Goal: Task Accomplishment & Management: Manage account settings

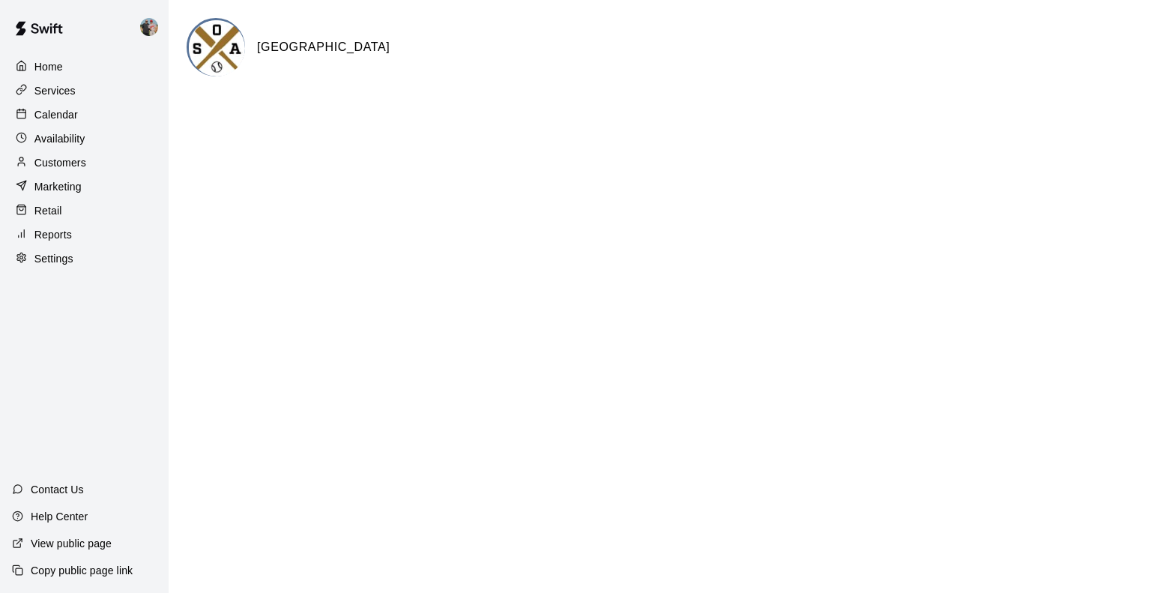
click at [68, 122] on p "Calendar" at bounding box center [55, 114] width 43 height 15
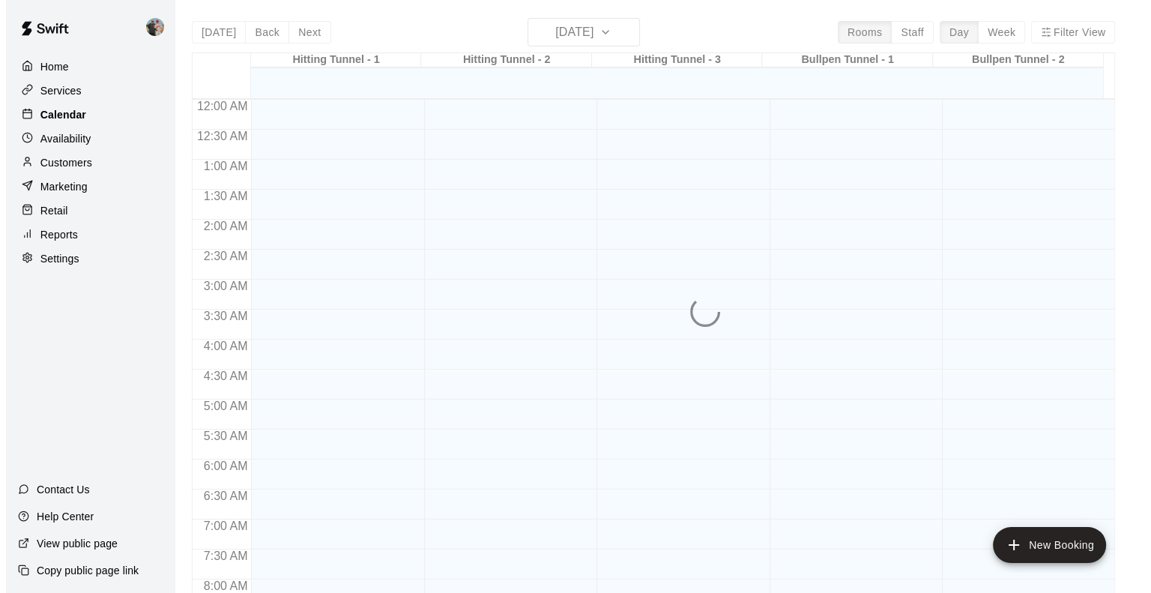
scroll to position [813, 0]
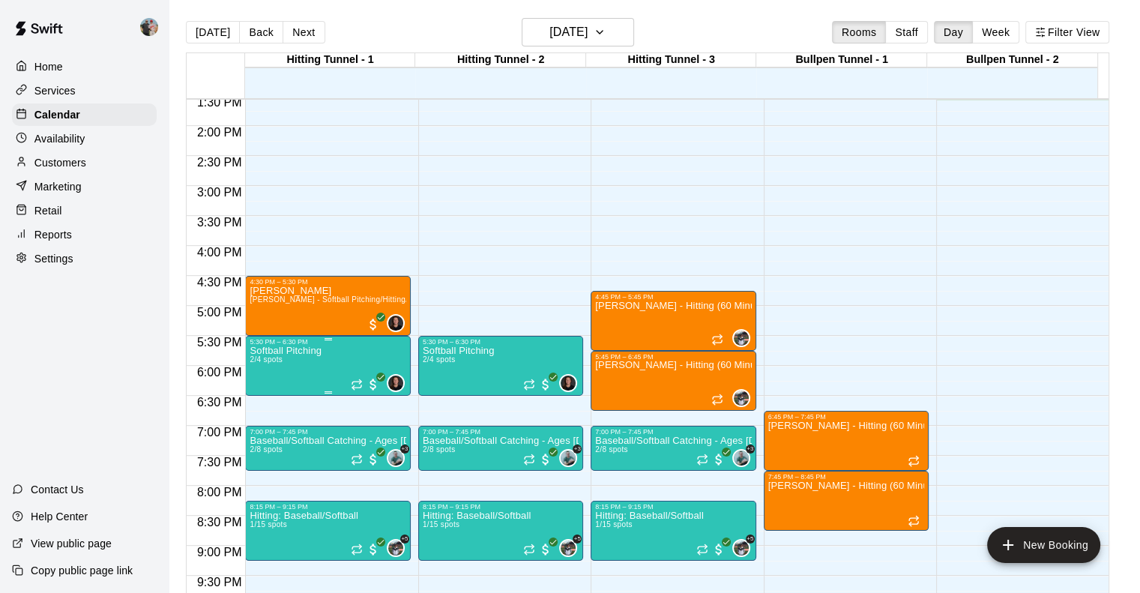
click at [316, 351] on p "Softball Pitching" at bounding box center [286, 351] width 72 height 0
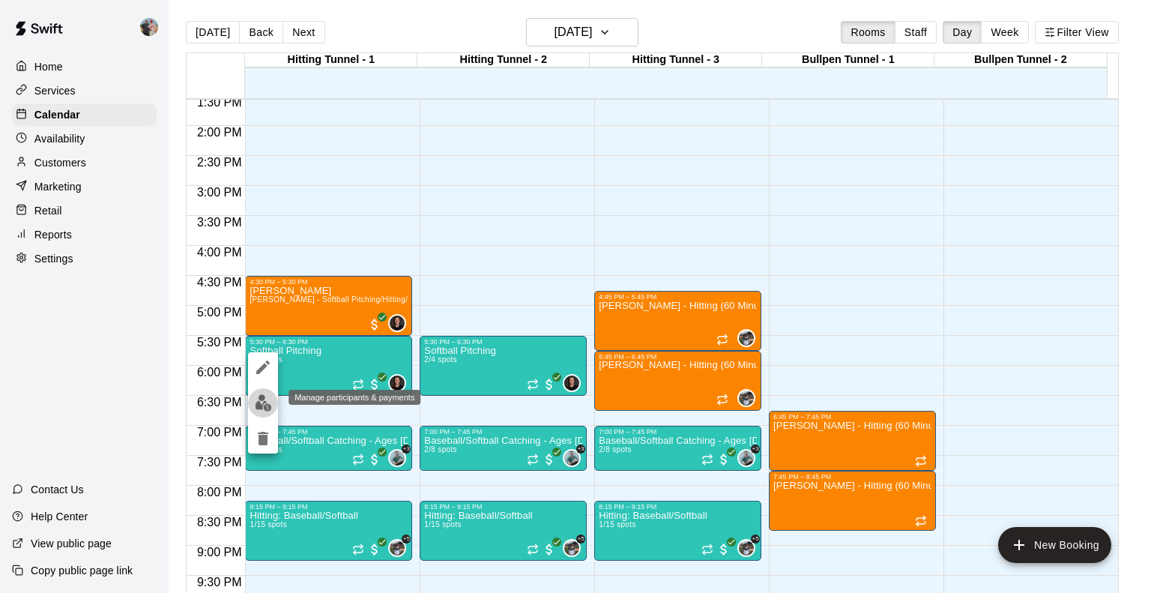
click at [262, 403] on img "edit" at bounding box center [263, 402] width 17 height 17
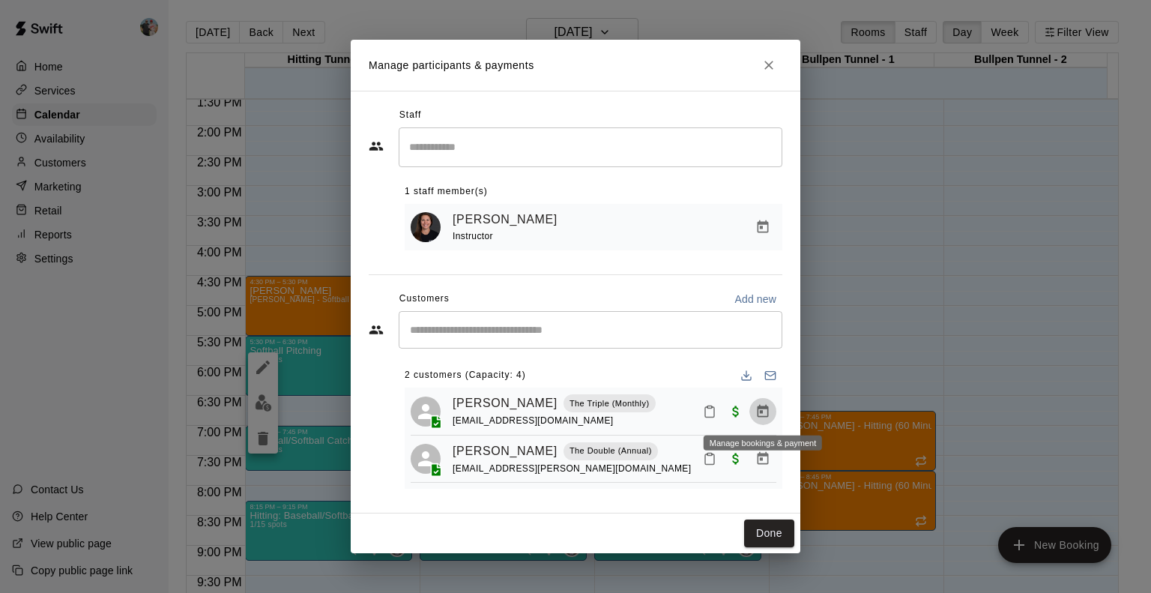
click at [758, 412] on icon "Manage bookings & payment" at bounding box center [763, 410] width 11 height 13
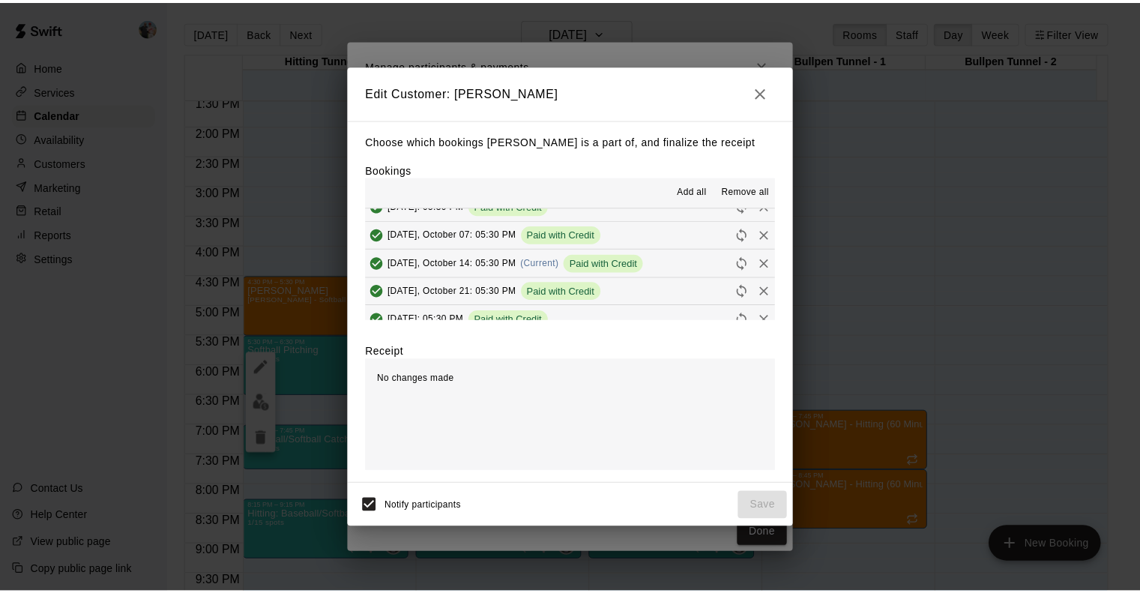
scroll to position [42, 0]
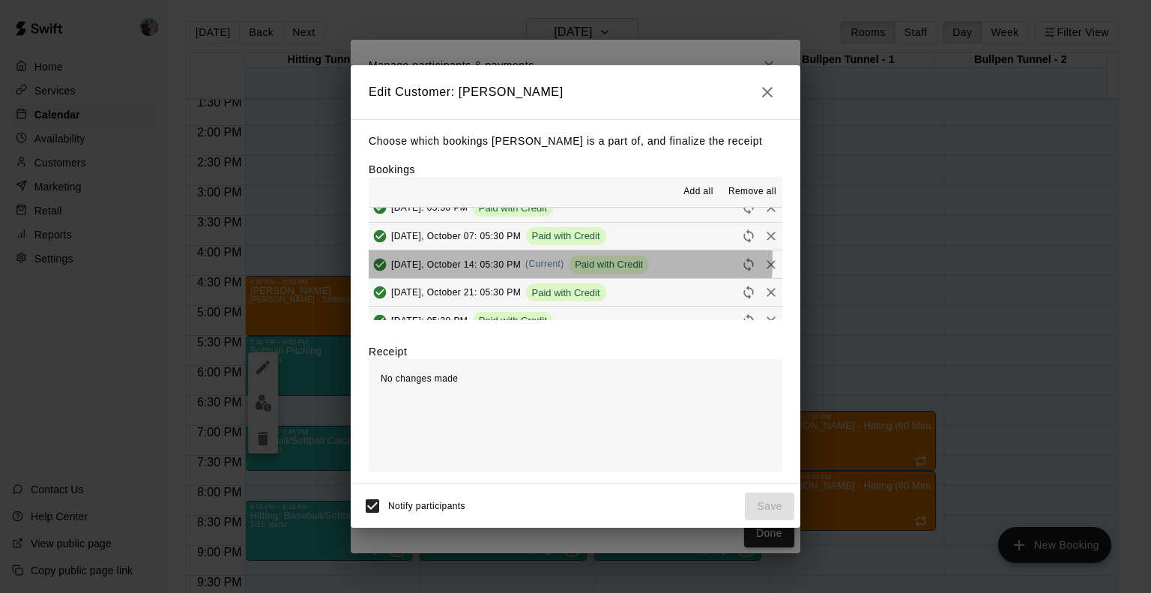
click at [502, 260] on span "[DATE], October 14: 05:30 PM" at bounding box center [456, 264] width 130 height 10
click at [593, 264] on span "Paid with Credit" at bounding box center [609, 264] width 80 height 11
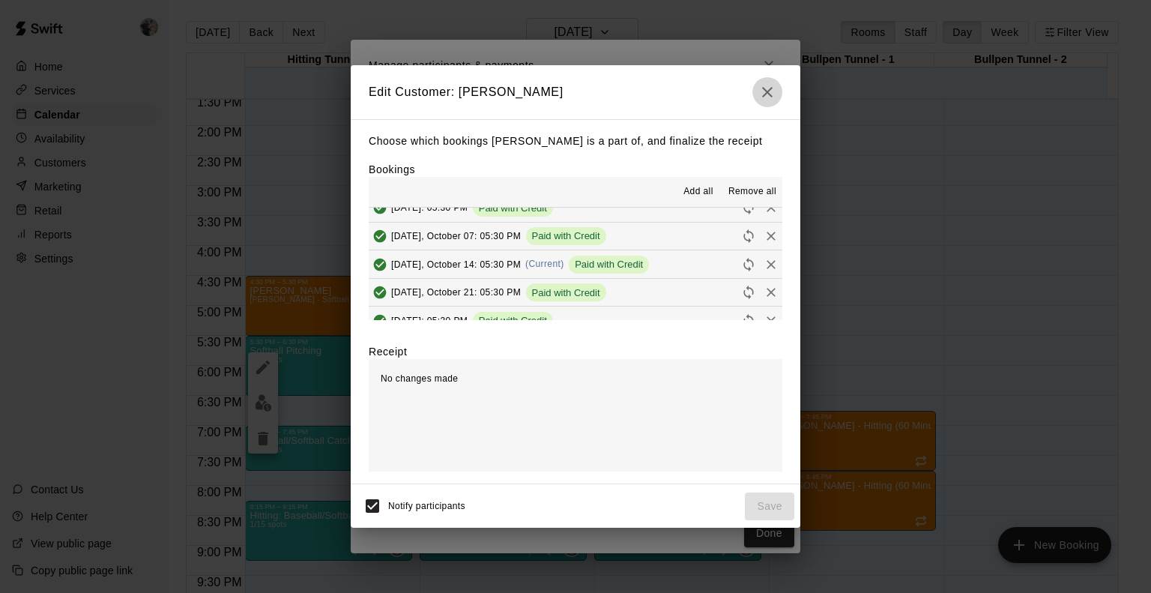
click at [764, 94] on icon "button" at bounding box center [767, 92] width 10 height 10
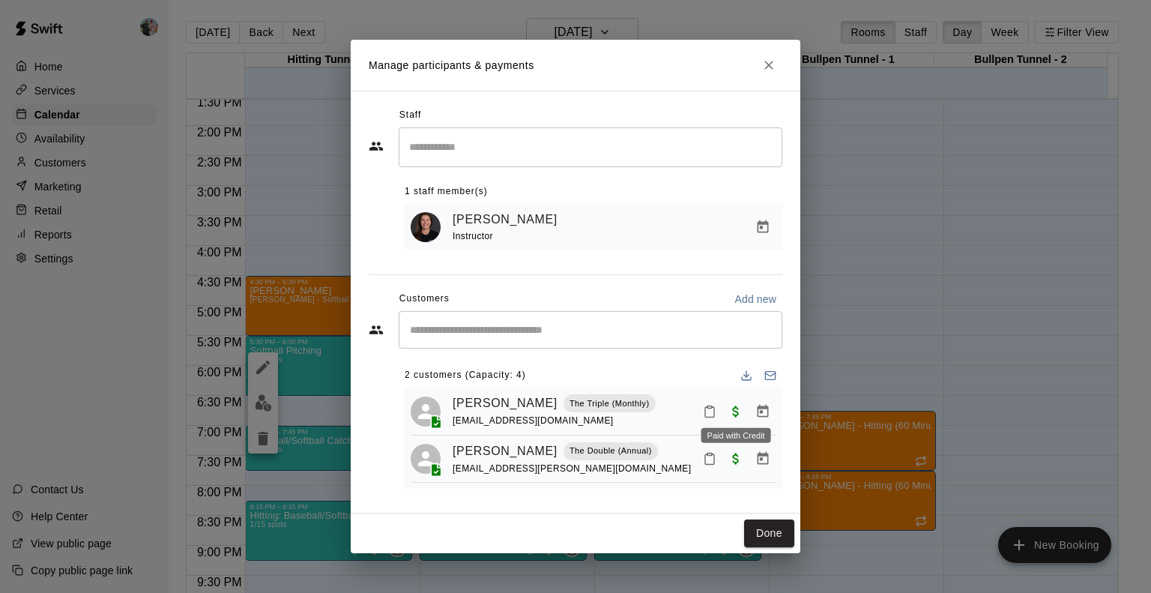
click at [732, 411] on span "Paid with Credit" at bounding box center [735, 410] width 27 height 13
click at [736, 412] on span "Paid with Credit" at bounding box center [735, 410] width 27 height 13
click at [761, 410] on icon "Manage bookings & payment" at bounding box center [763, 410] width 11 height 13
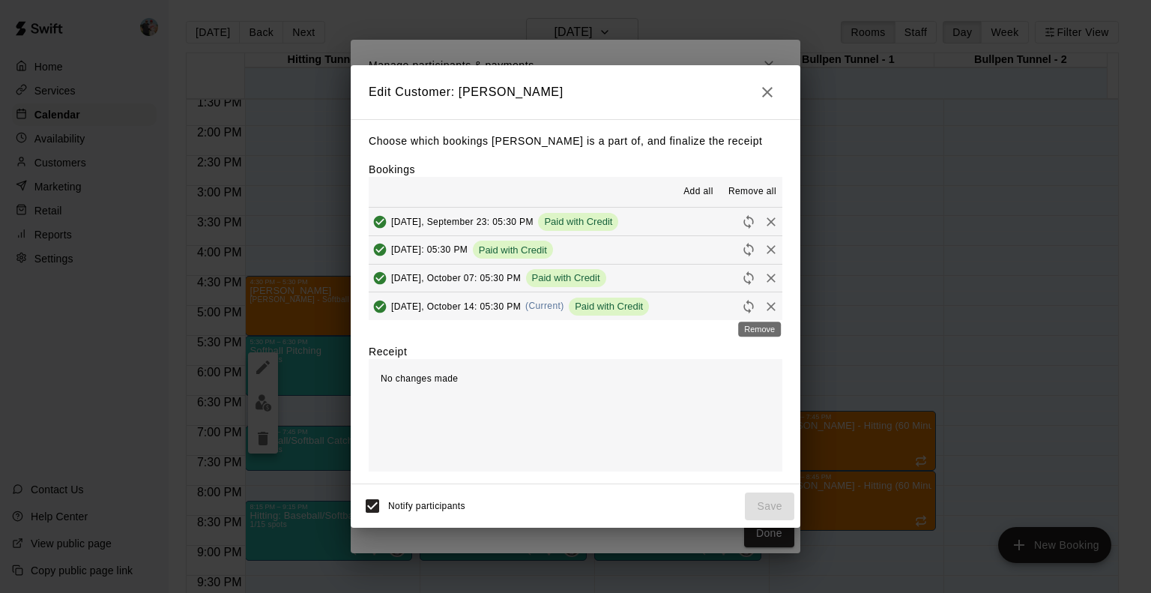
click at [764, 305] on icon "Remove" at bounding box center [771, 306] width 15 height 15
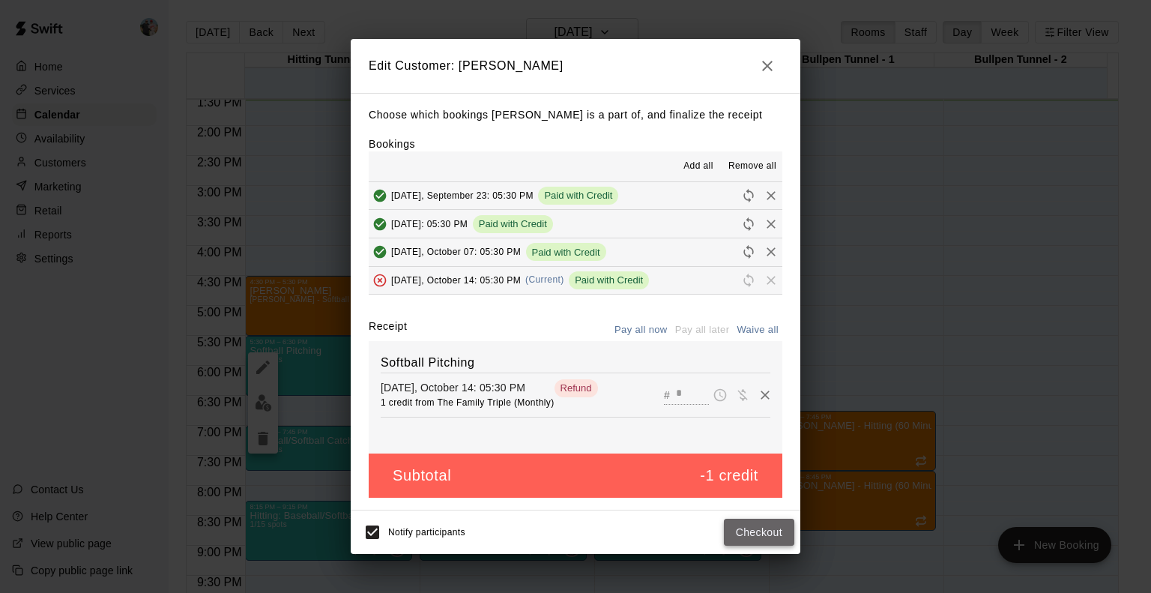
click at [761, 536] on button "Checkout" at bounding box center [759, 533] width 70 height 28
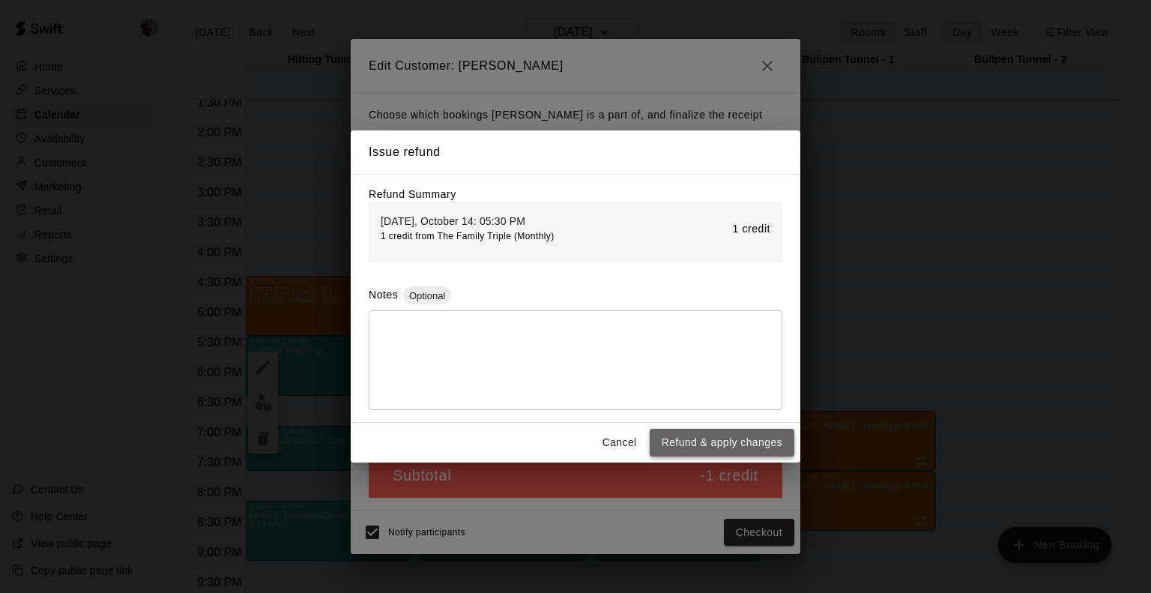
click at [731, 443] on button "Refund & apply changes" at bounding box center [722, 443] width 145 height 28
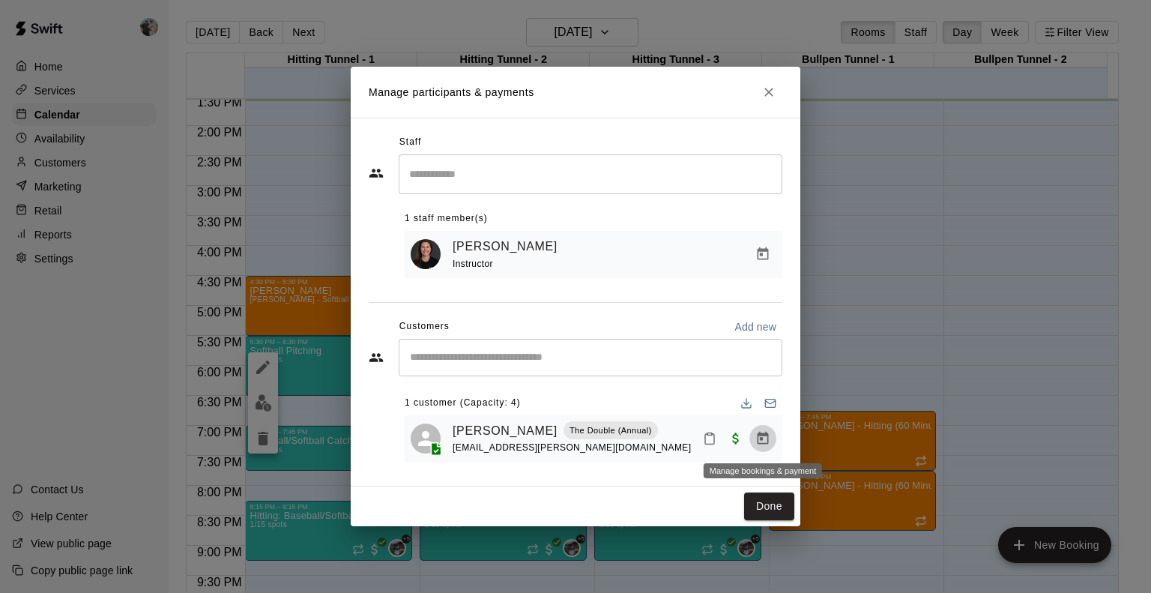
click at [760, 442] on icon "Manage bookings & payment" at bounding box center [762, 438] width 15 height 15
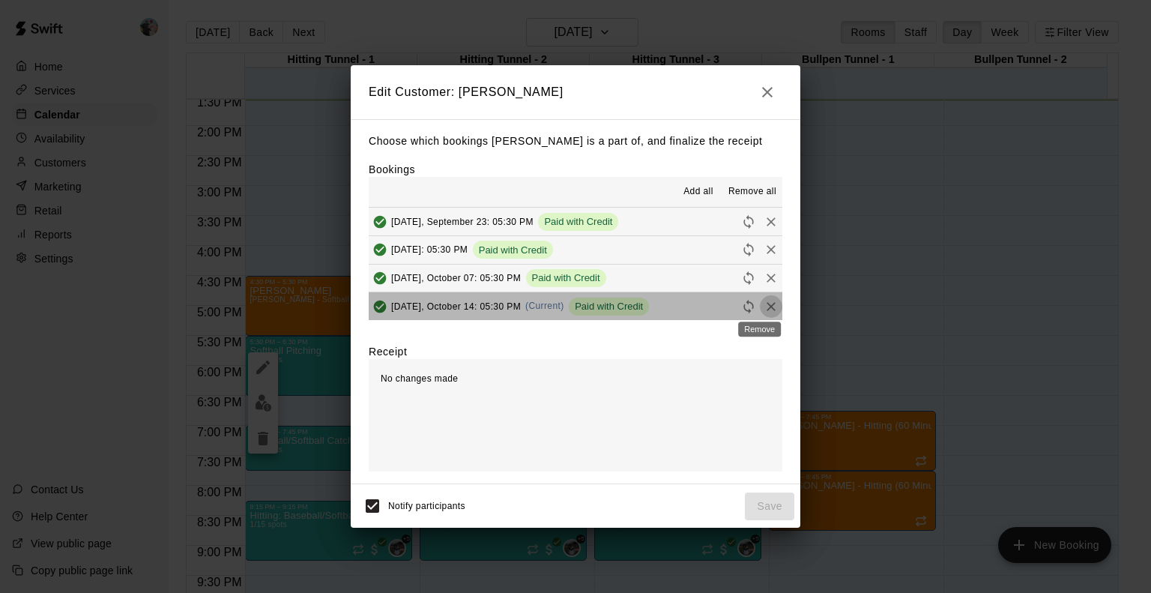
click at [764, 305] on icon "Remove" at bounding box center [771, 306] width 15 height 15
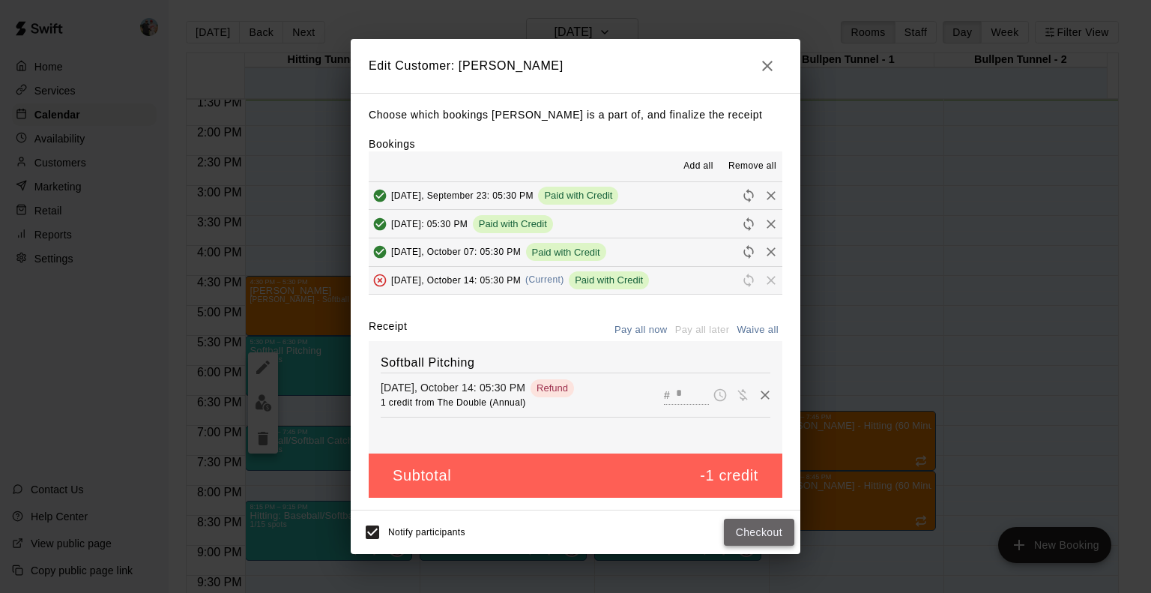
click at [755, 533] on button "Checkout" at bounding box center [759, 533] width 70 height 28
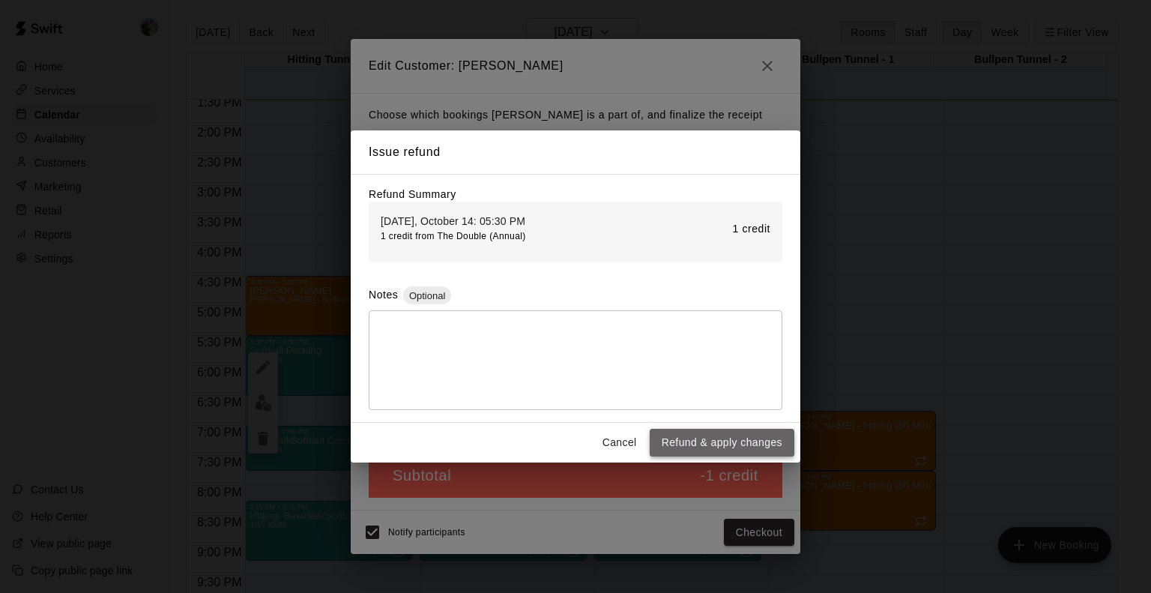
click at [722, 447] on button "Refund & apply changes" at bounding box center [722, 443] width 145 height 28
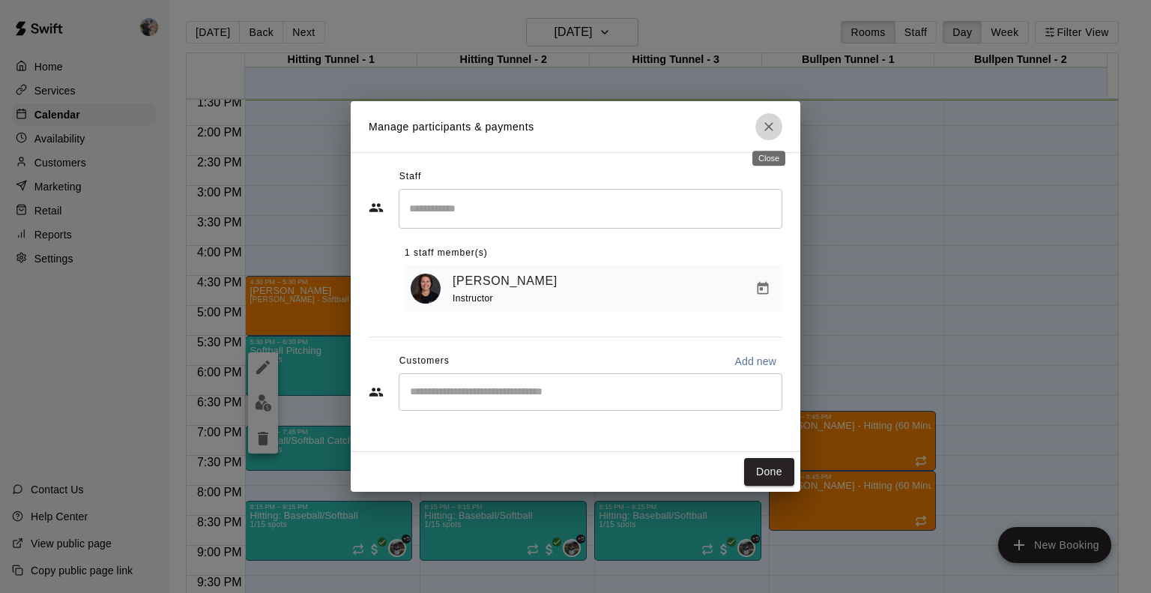
click at [769, 130] on icon "Close" at bounding box center [768, 126] width 15 height 15
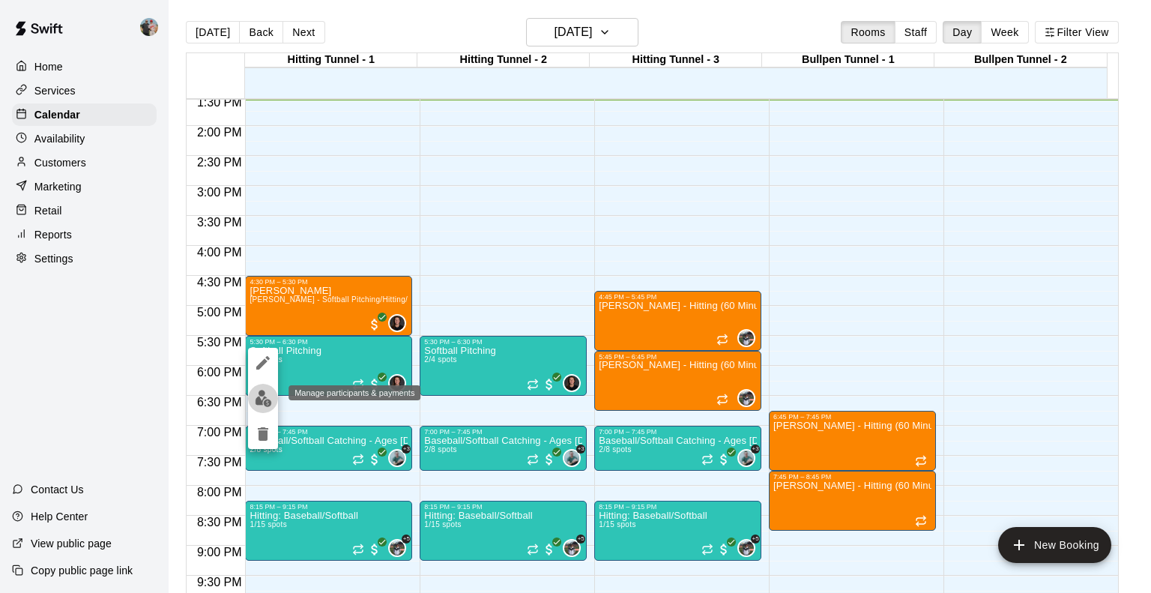
click at [258, 398] on img "edit" at bounding box center [263, 398] width 17 height 17
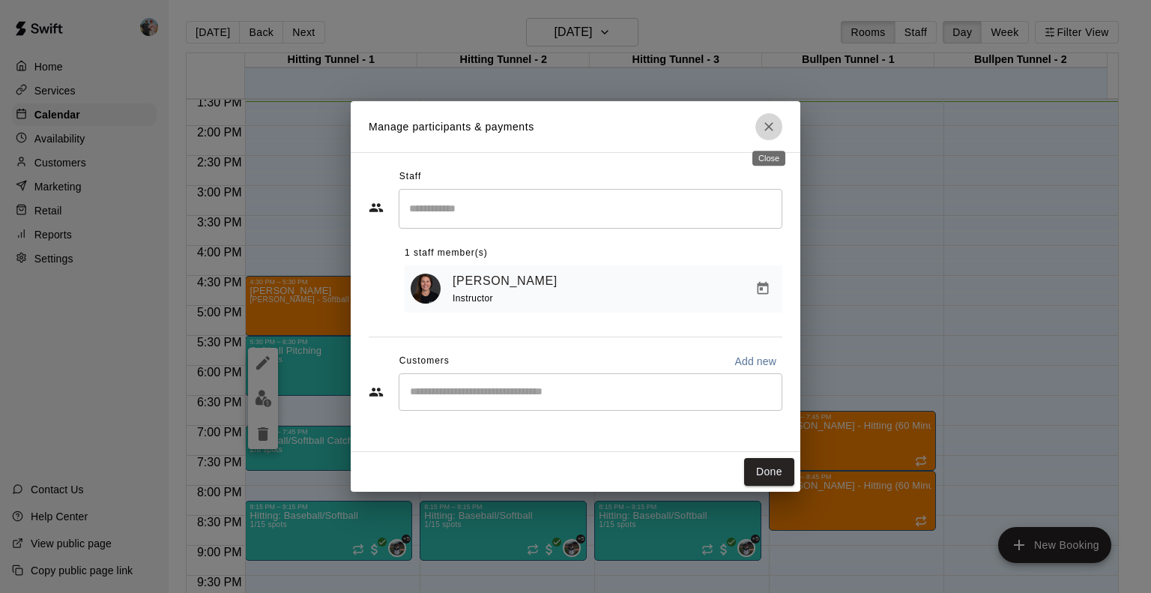
click at [773, 126] on icon "Close" at bounding box center [768, 126] width 15 height 15
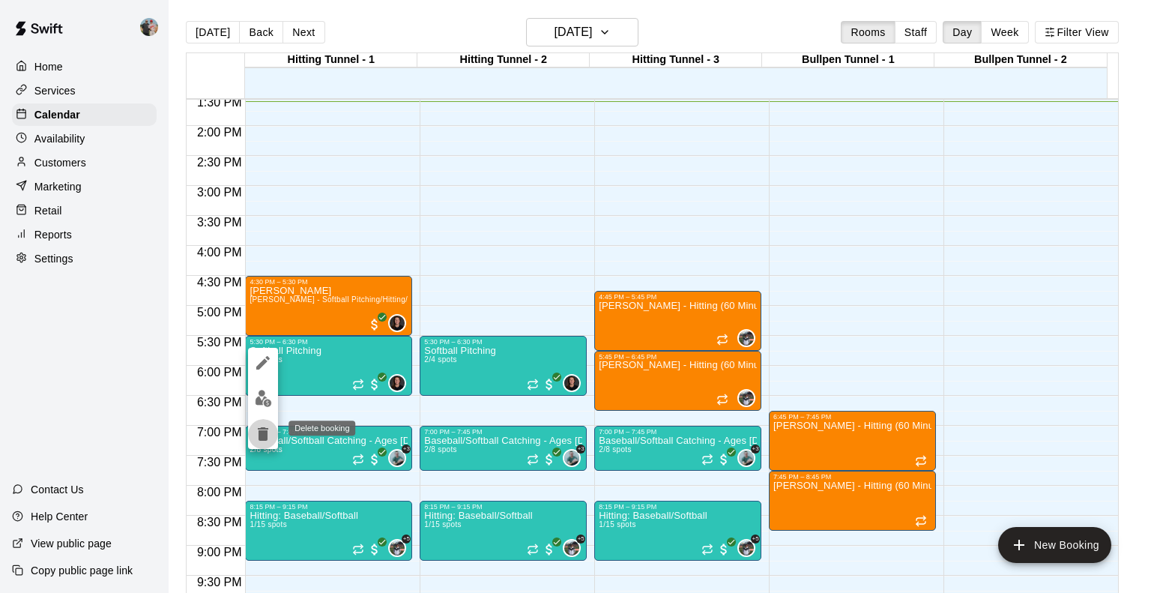
click at [258, 435] on icon "delete" at bounding box center [263, 434] width 18 height 18
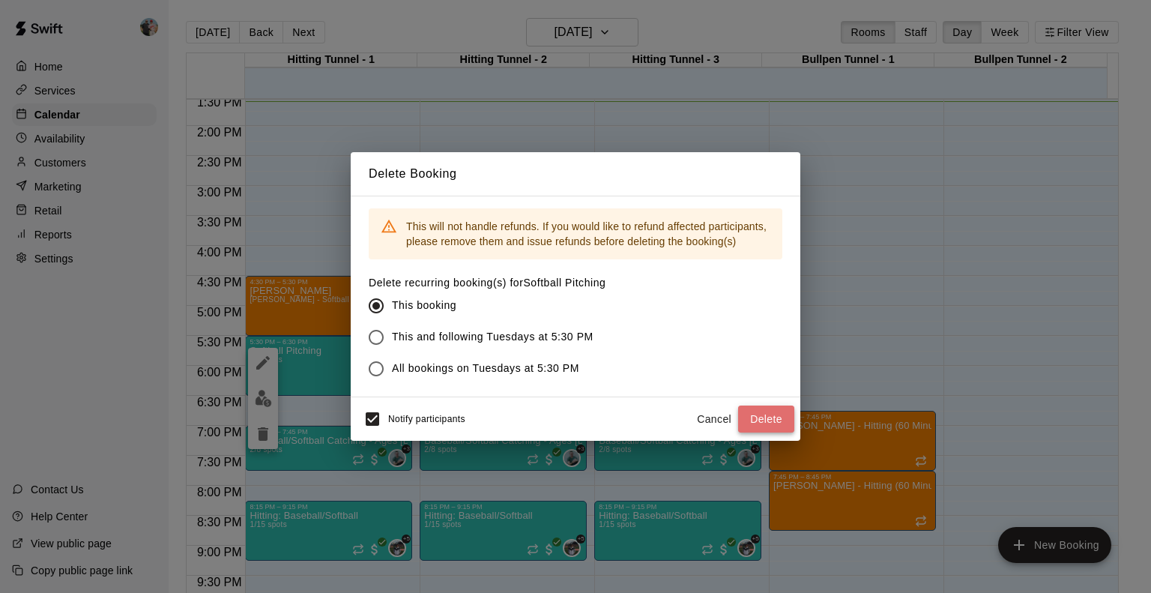
click at [770, 418] on button "Delete" at bounding box center [766, 419] width 56 height 28
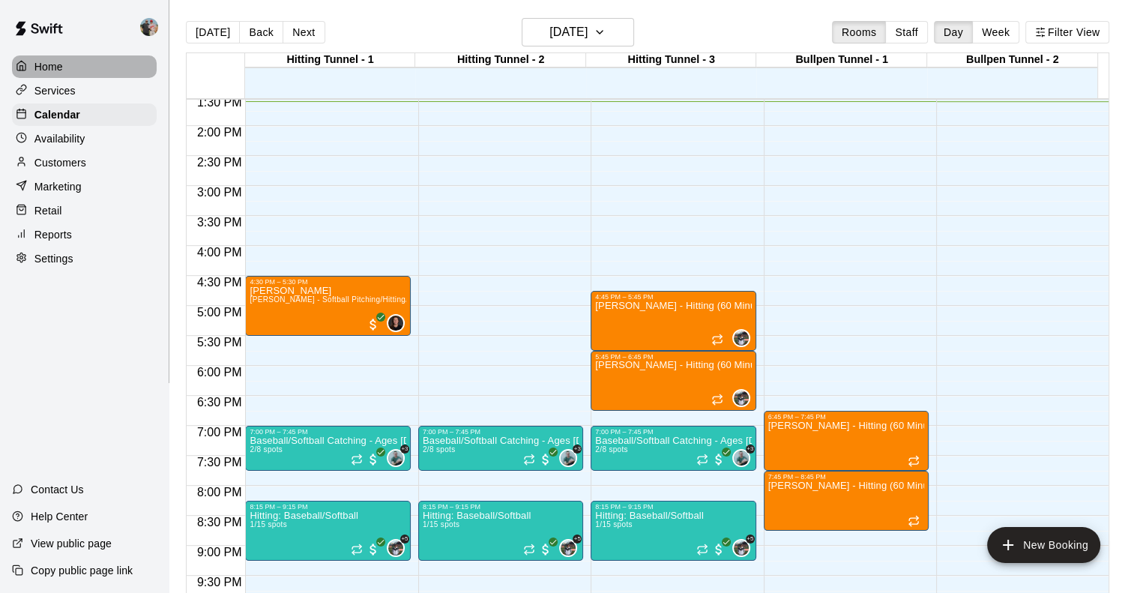
click at [43, 68] on p "Home" at bounding box center [48, 66] width 28 height 15
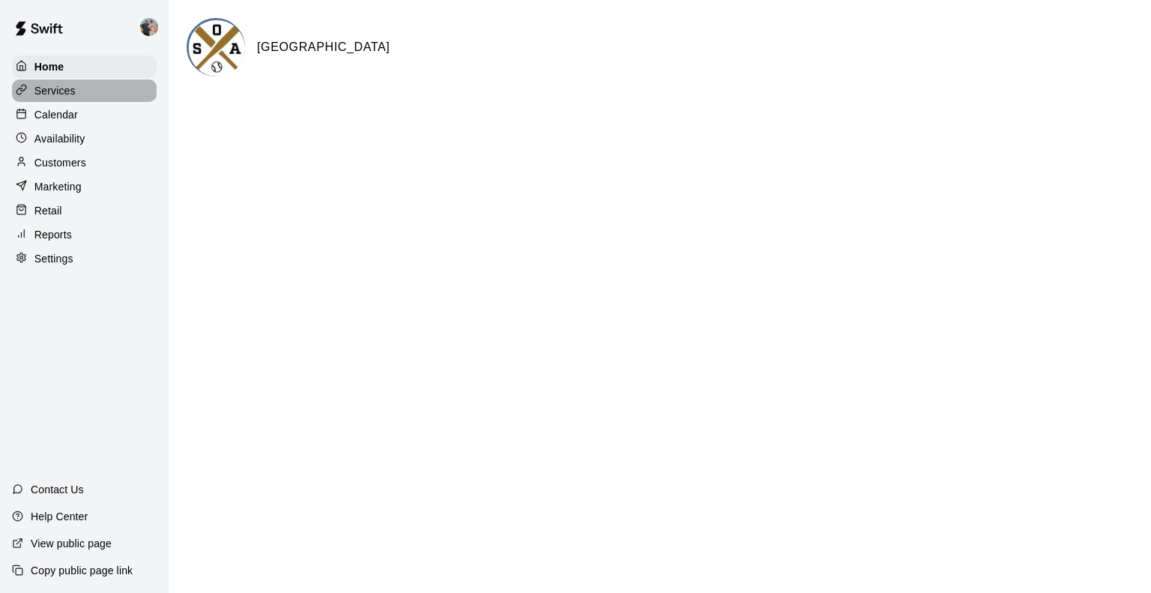
click at [61, 84] on p "Services" at bounding box center [54, 90] width 41 height 15
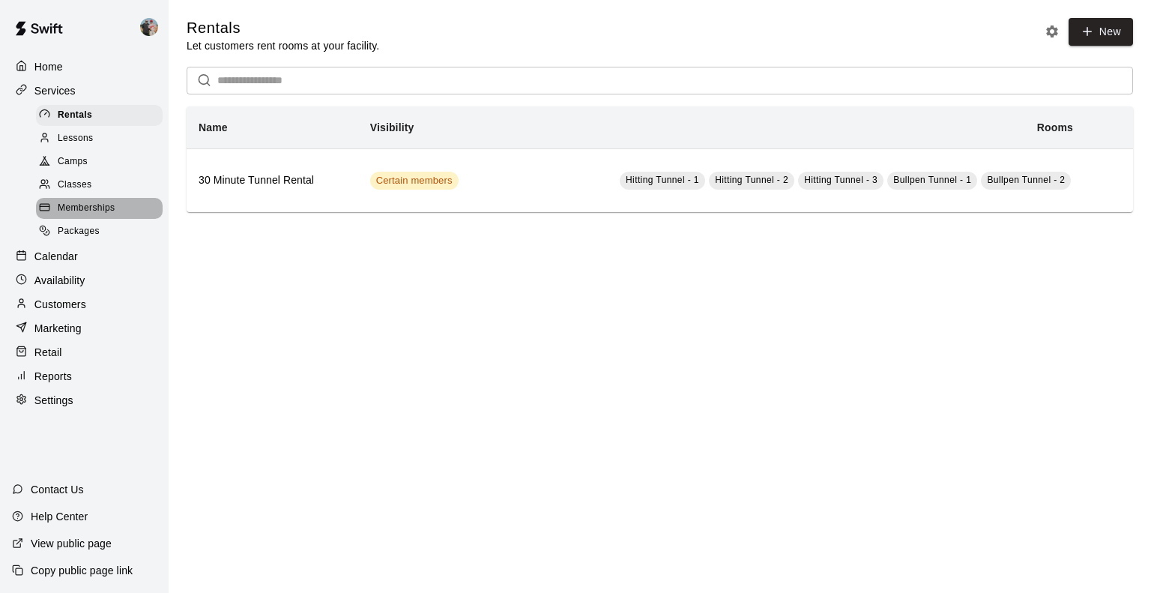
click at [82, 216] on span "Memberships" at bounding box center [86, 208] width 57 height 15
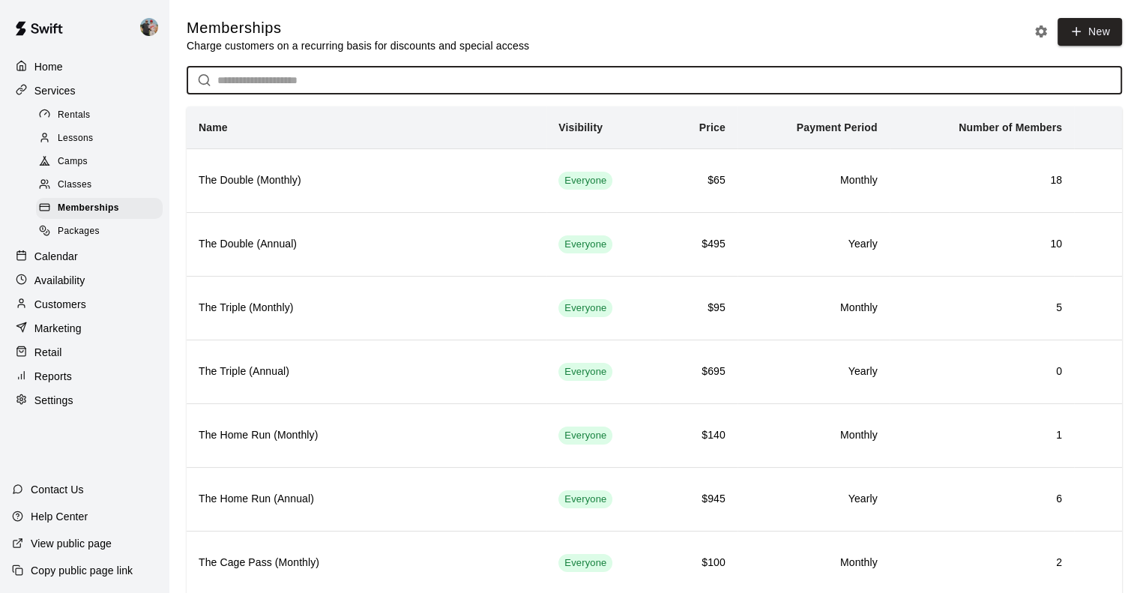
click at [248, 80] on input "text" at bounding box center [669, 81] width 904 height 28
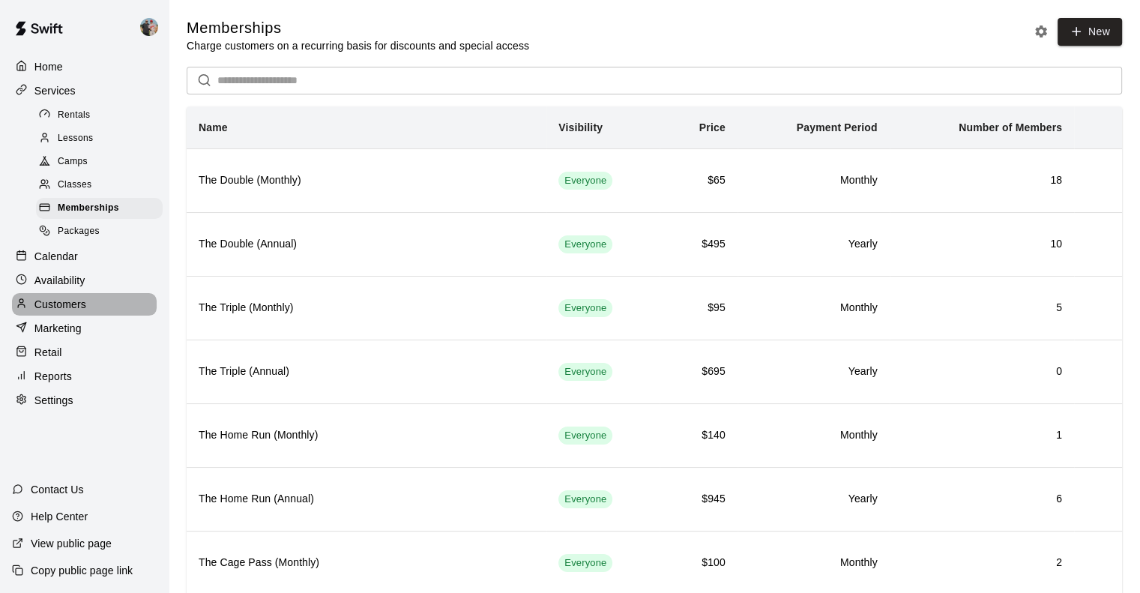
click at [67, 311] on p "Customers" at bounding box center [60, 304] width 52 height 15
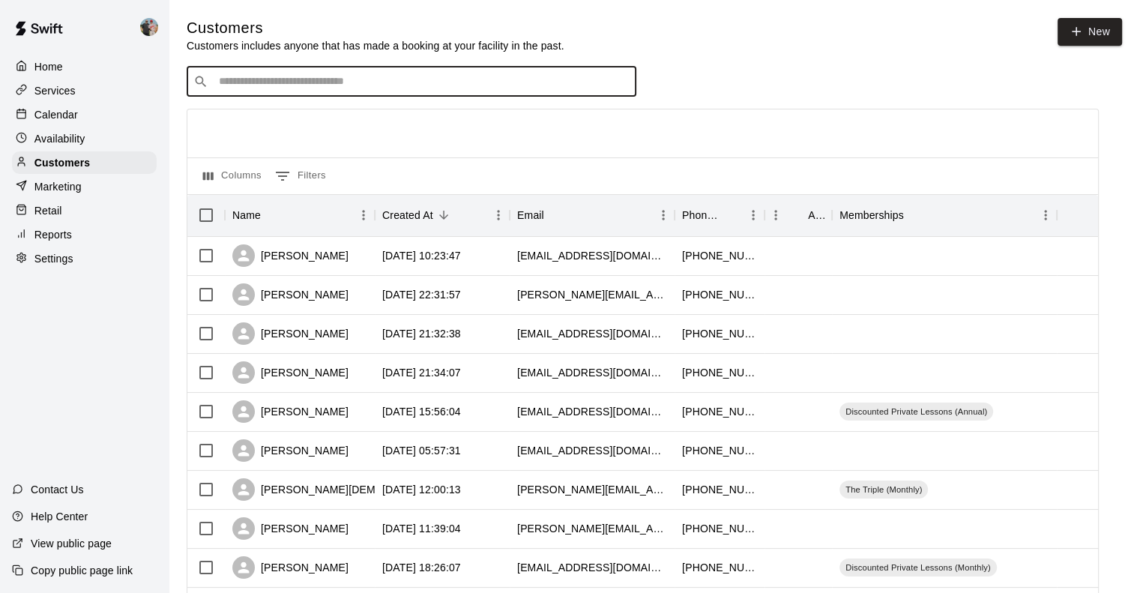
click at [269, 83] on input "Search customers by name or email" at bounding box center [421, 81] width 415 height 15
type input "*"
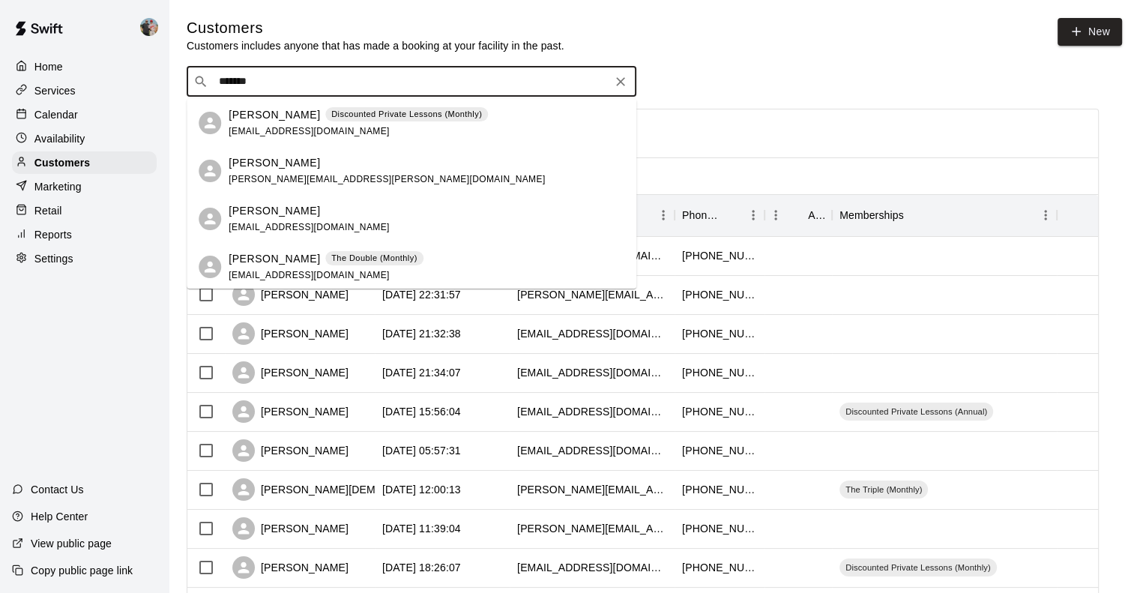
drag, startPoint x: 267, startPoint y: 85, endPoint x: 222, endPoint y: 83, distance: 45.7
click at [222, 83] on input "*******" at bounding box center [410, 81] width 393 height 15
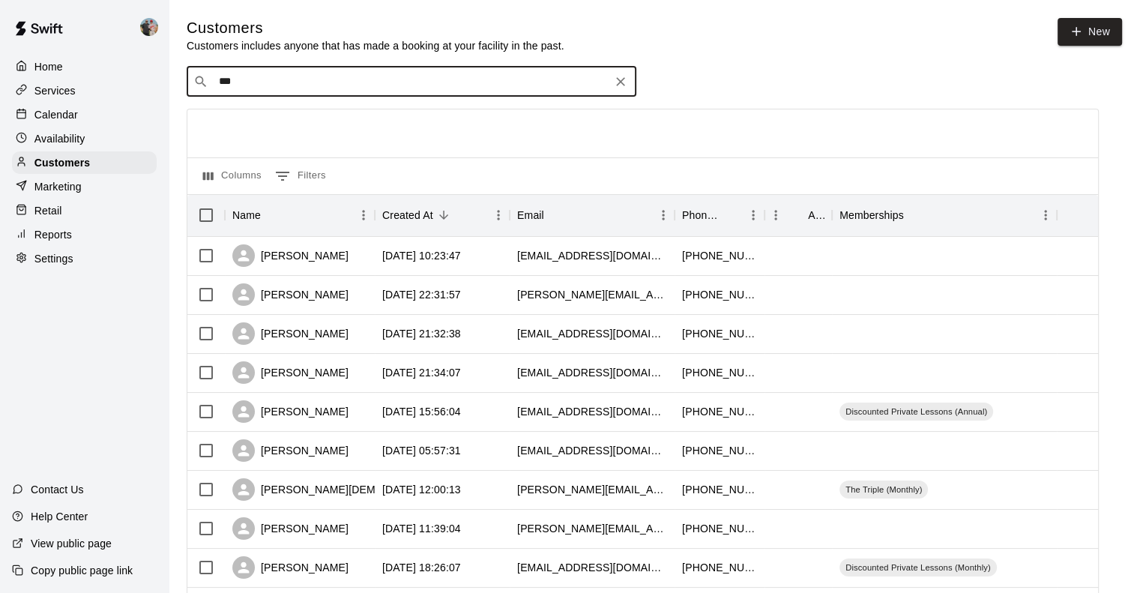
type input "****"
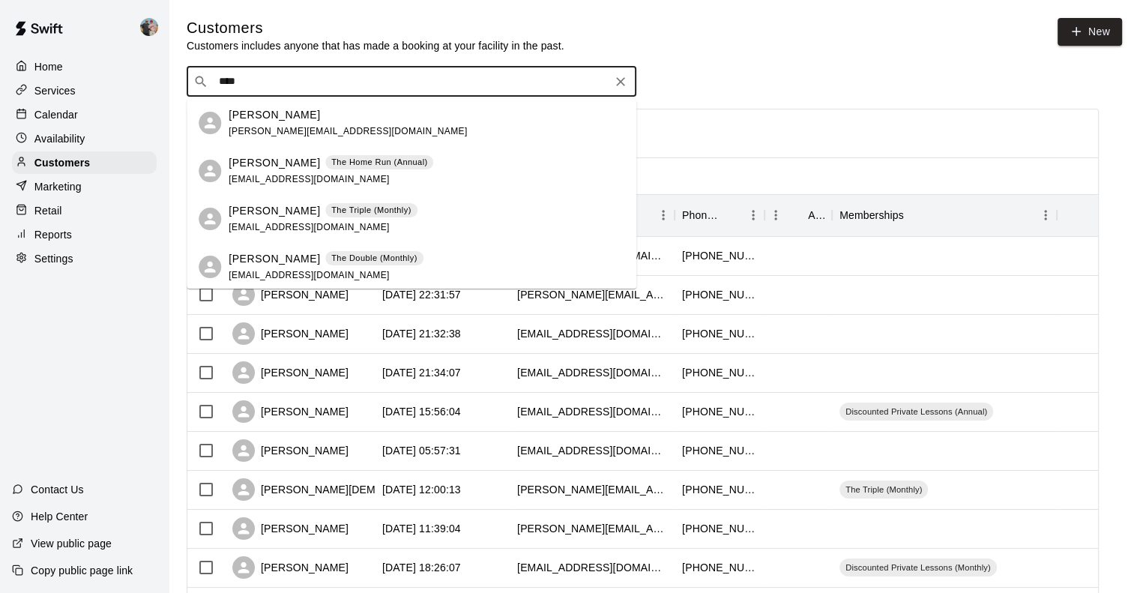
click at [288, 212] on p "[PERSON_NAME]" at bounding box center [274, 211] width 91 height 16
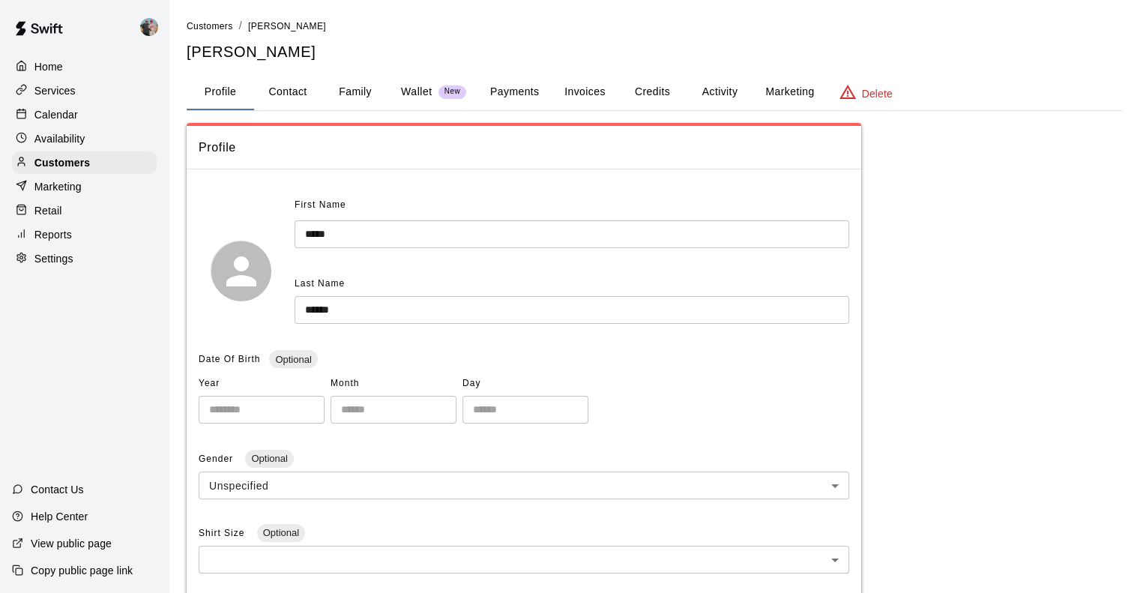
click at [280, 83] on button "Contact" at bounding box center [287, 92] width 67 height 36
select select "**"
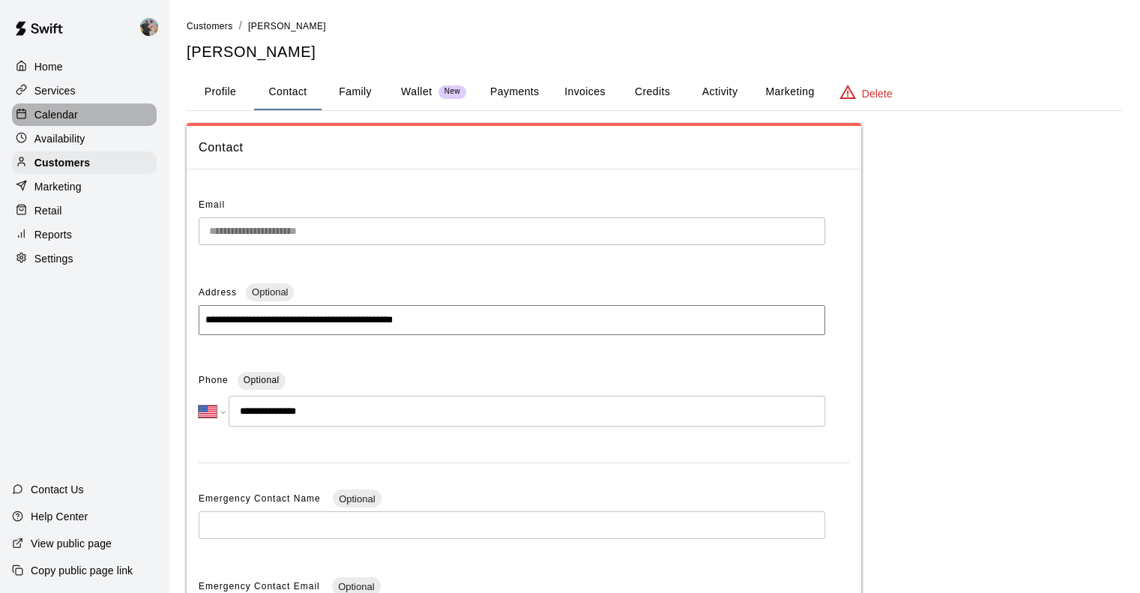
click at [85, 121] on div "Calendar" at bounding box center [84, 114] width 145 height 22
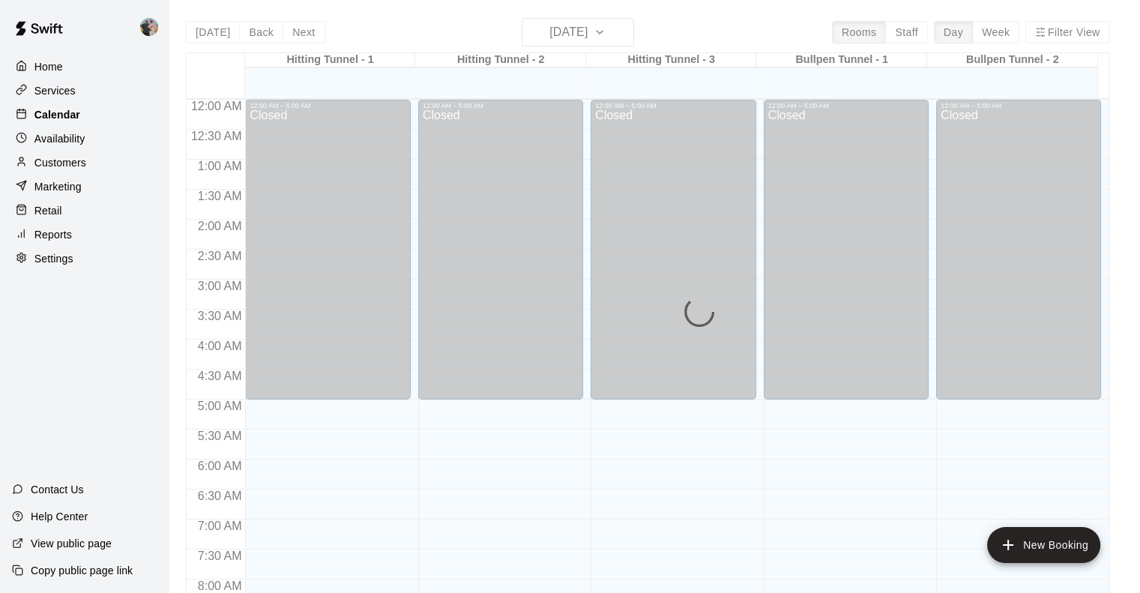
scroll to position [820, 0]
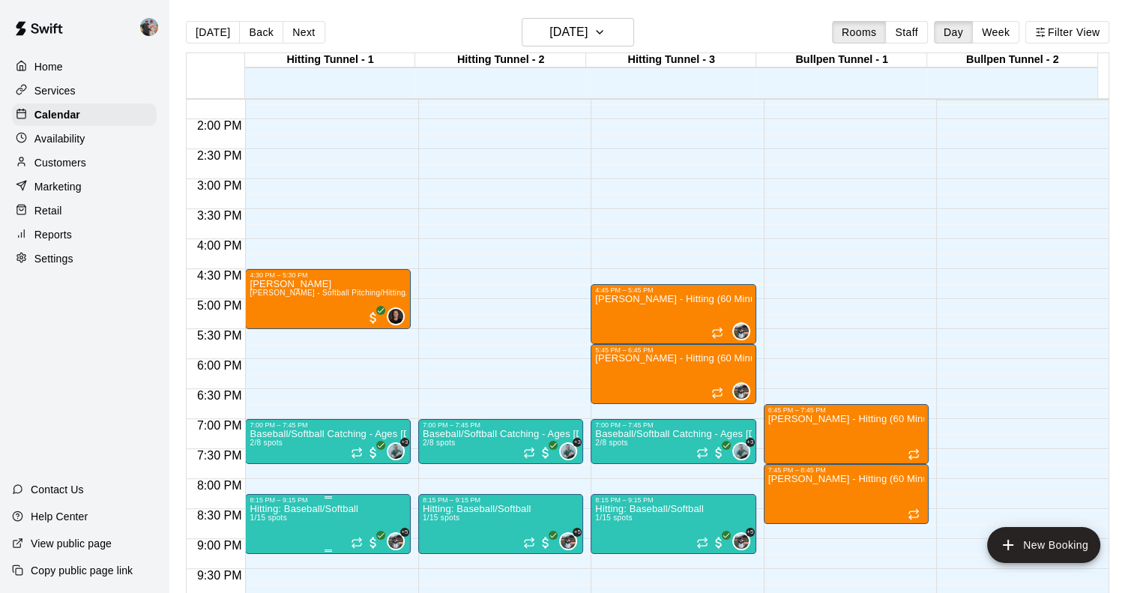
click at [303, 509] on p "Hitting: Baseball/Softball" at bounding box center [304, 509] width 109 height 0
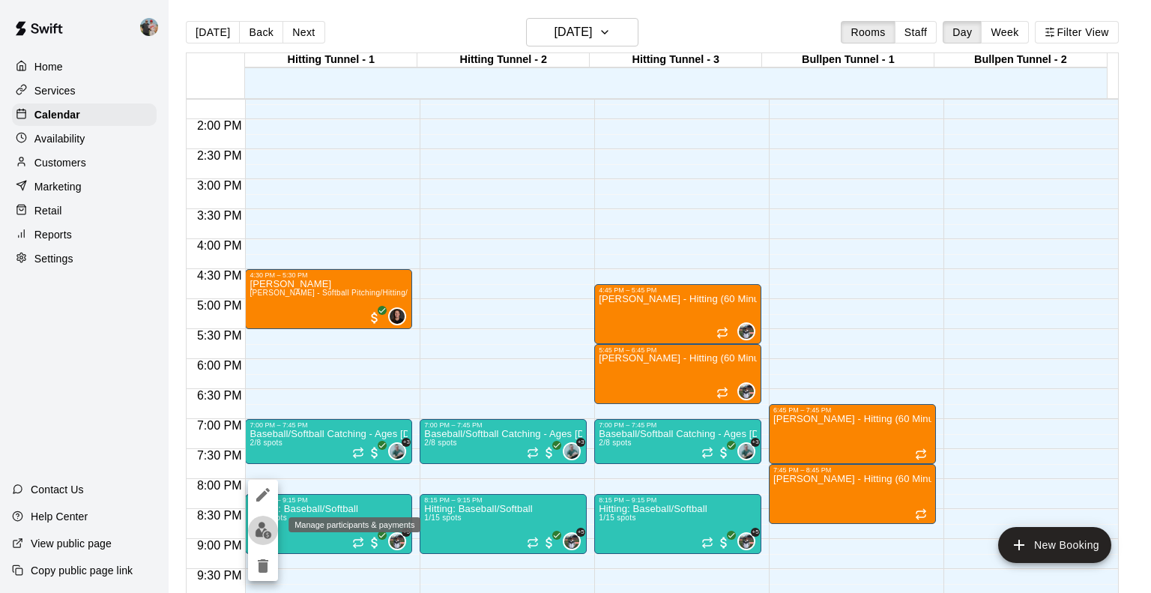
click at [267, 525] on img "edit" at bounding box center [263, 530] width 17 height 17
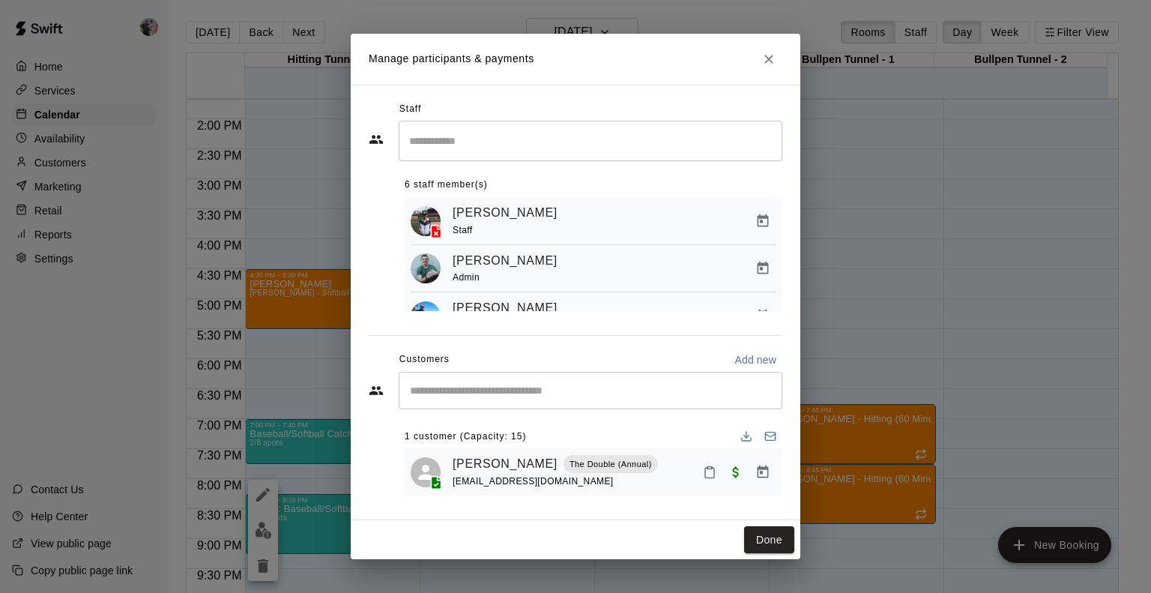
click at [292, 386] on div "Manage participants & payments Staff ​ 6 staff member(s) [PERSON_NAME] Staff [P…" at bounding box center [575, 296] width 1151 height 593
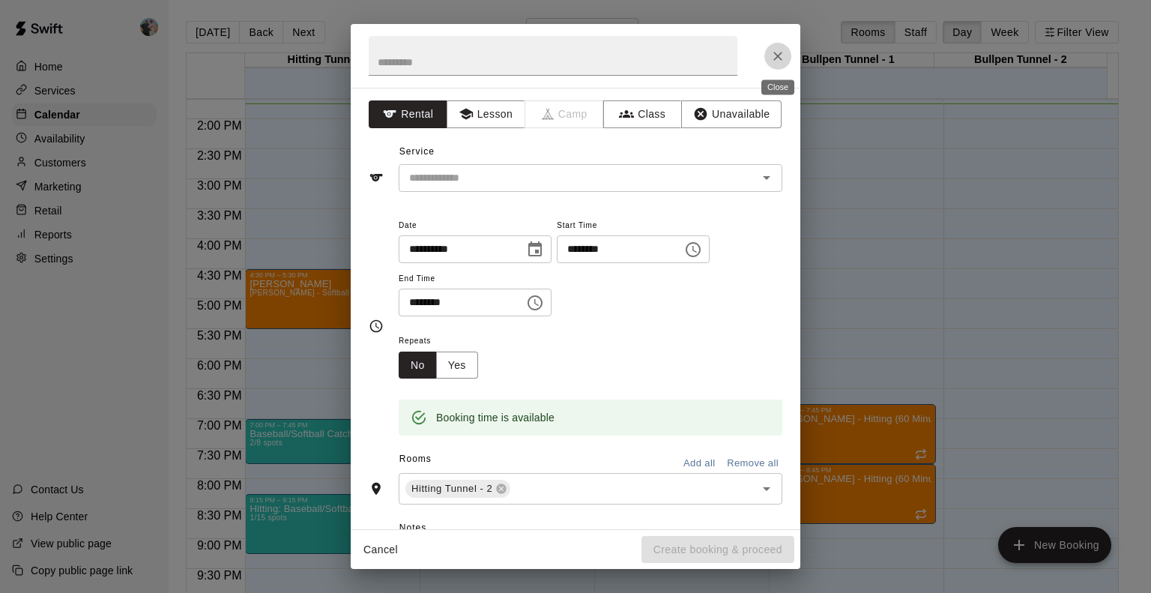
click at [773, 58] on icon "Close" at bounding box center [777, 56] width 15 height 15
